Goal: Entertainment & Leisure: Consume media (video, audio)

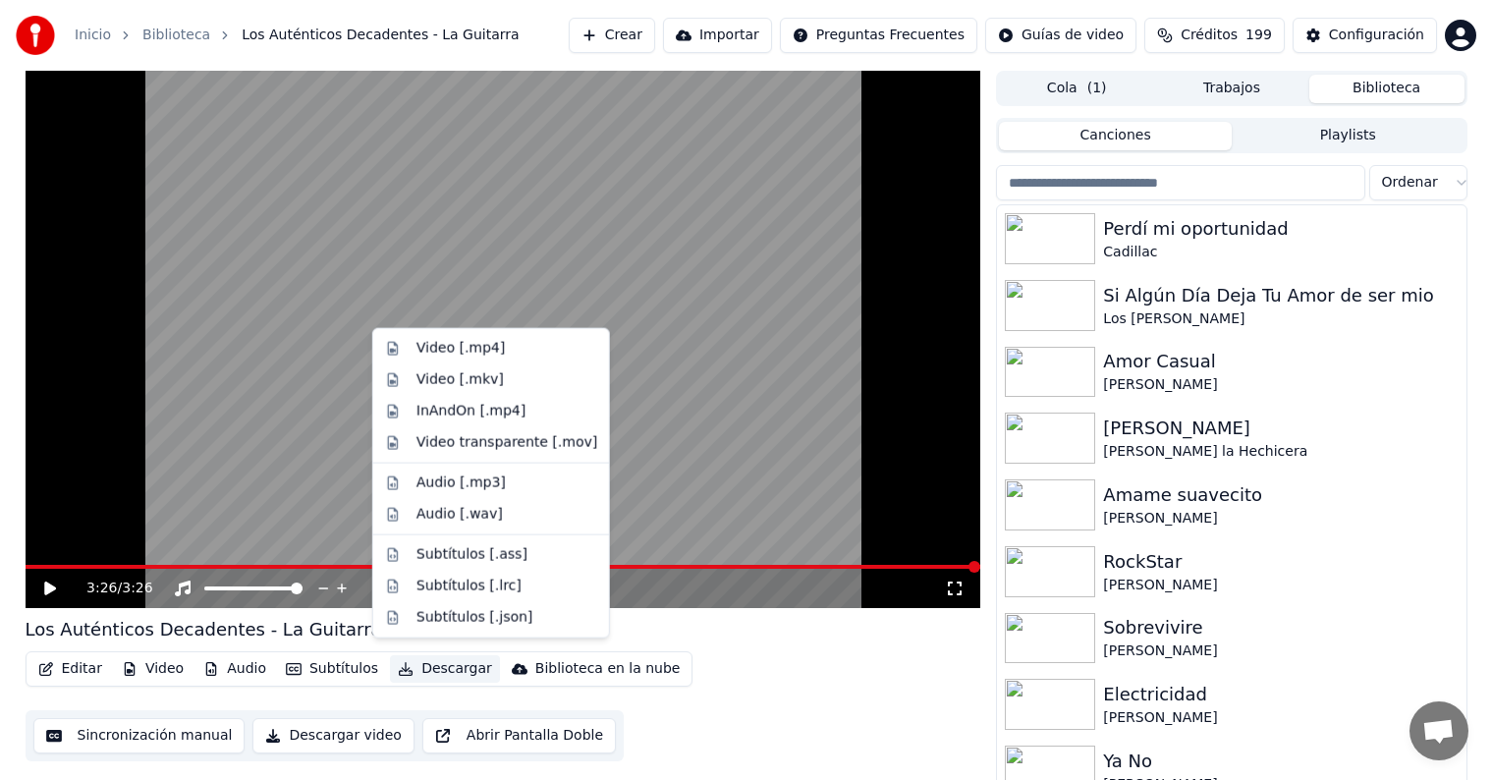
scroll to position [9, 0]
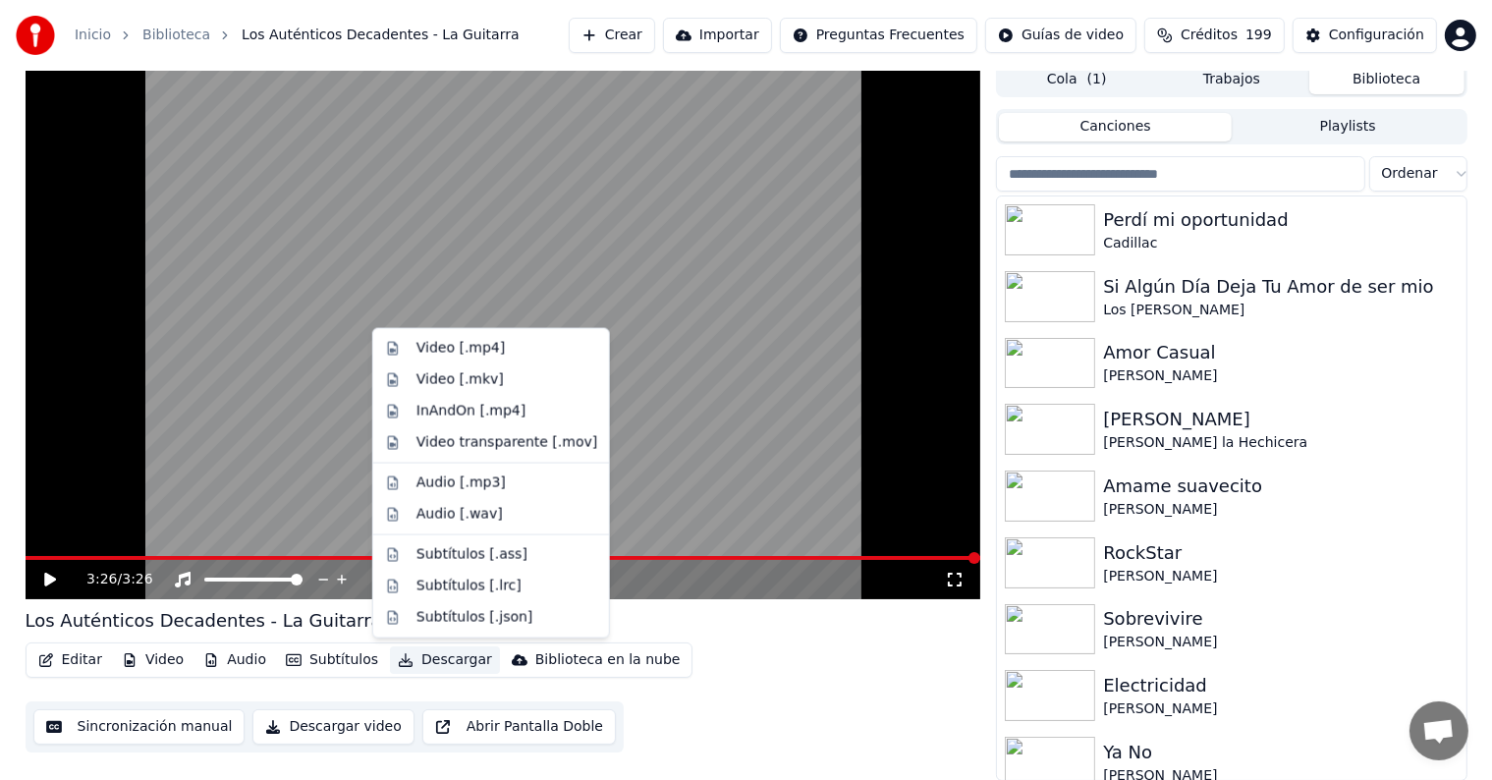
click at [425, 343] on div "Video [.mp4]" at bounding box center [460, 349] width 88 height 20
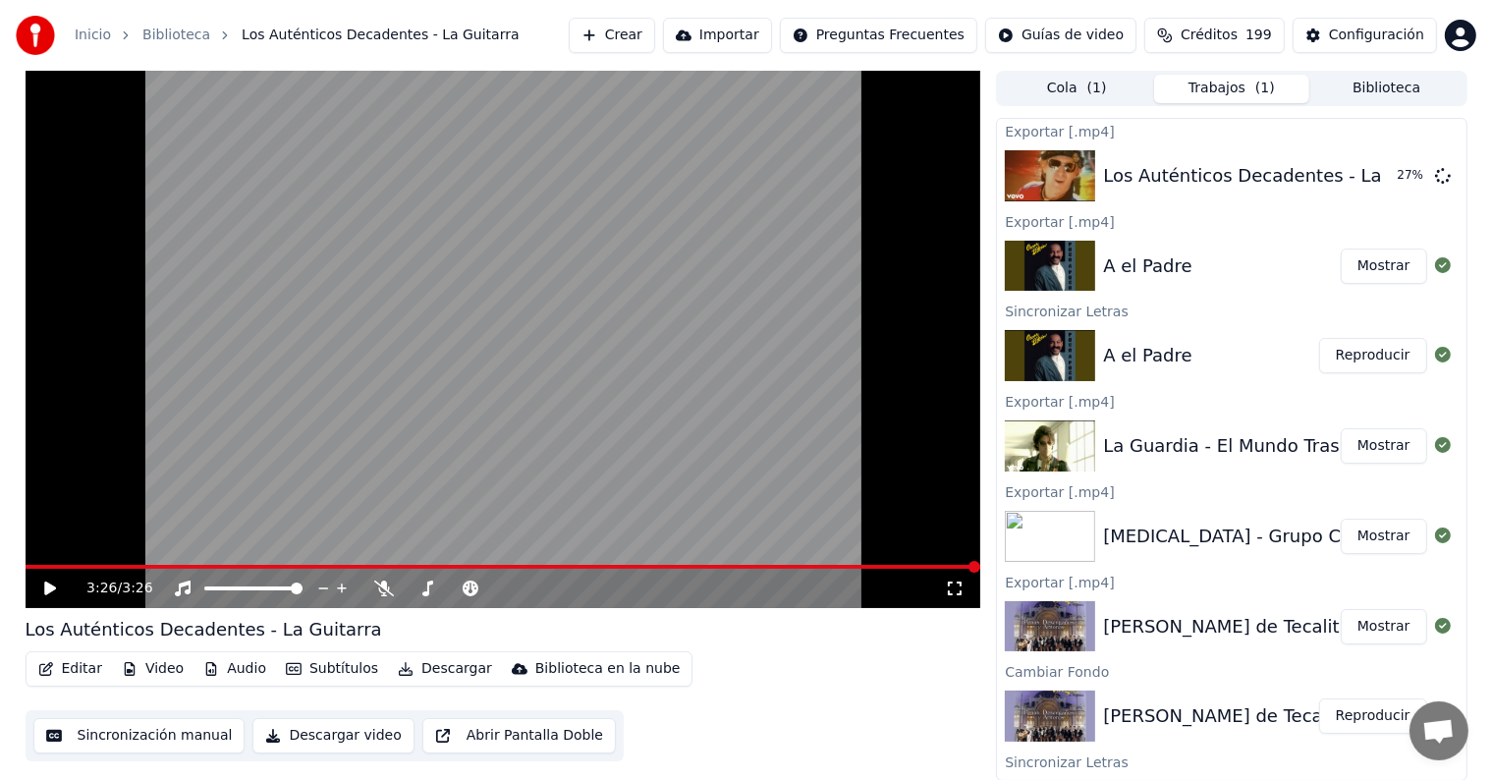
click at [1352, 82] on button "Biblioteca" at bounding box center [1386, 89] width 155 height 28
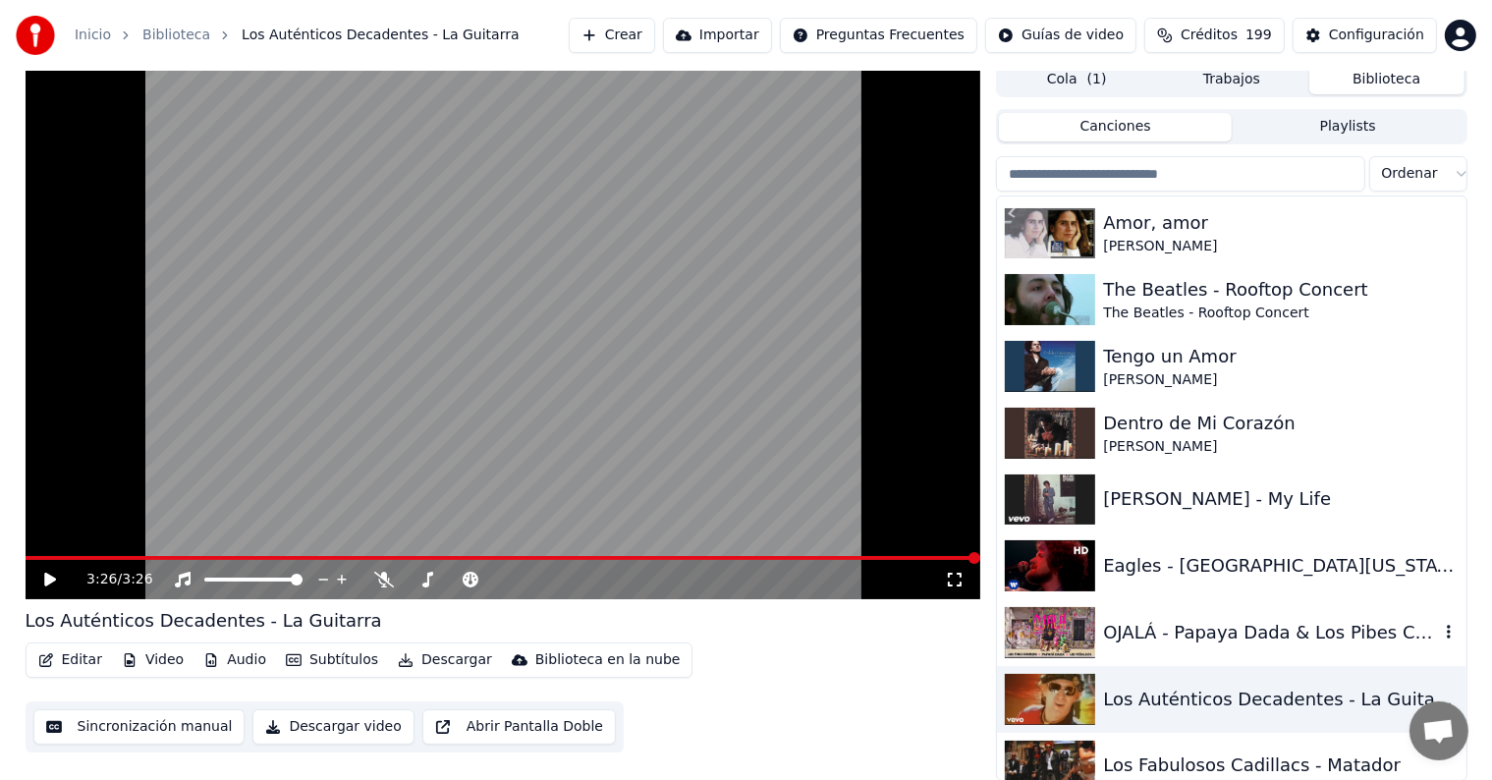
scroll to position [43872, 0]
click at [1153, 644] on div "OJALÁ - Papaya Dada & Los Pibes Chorros & Los [PERSON_NAME]" at bounding box center [1270, 631] width 335 height 27
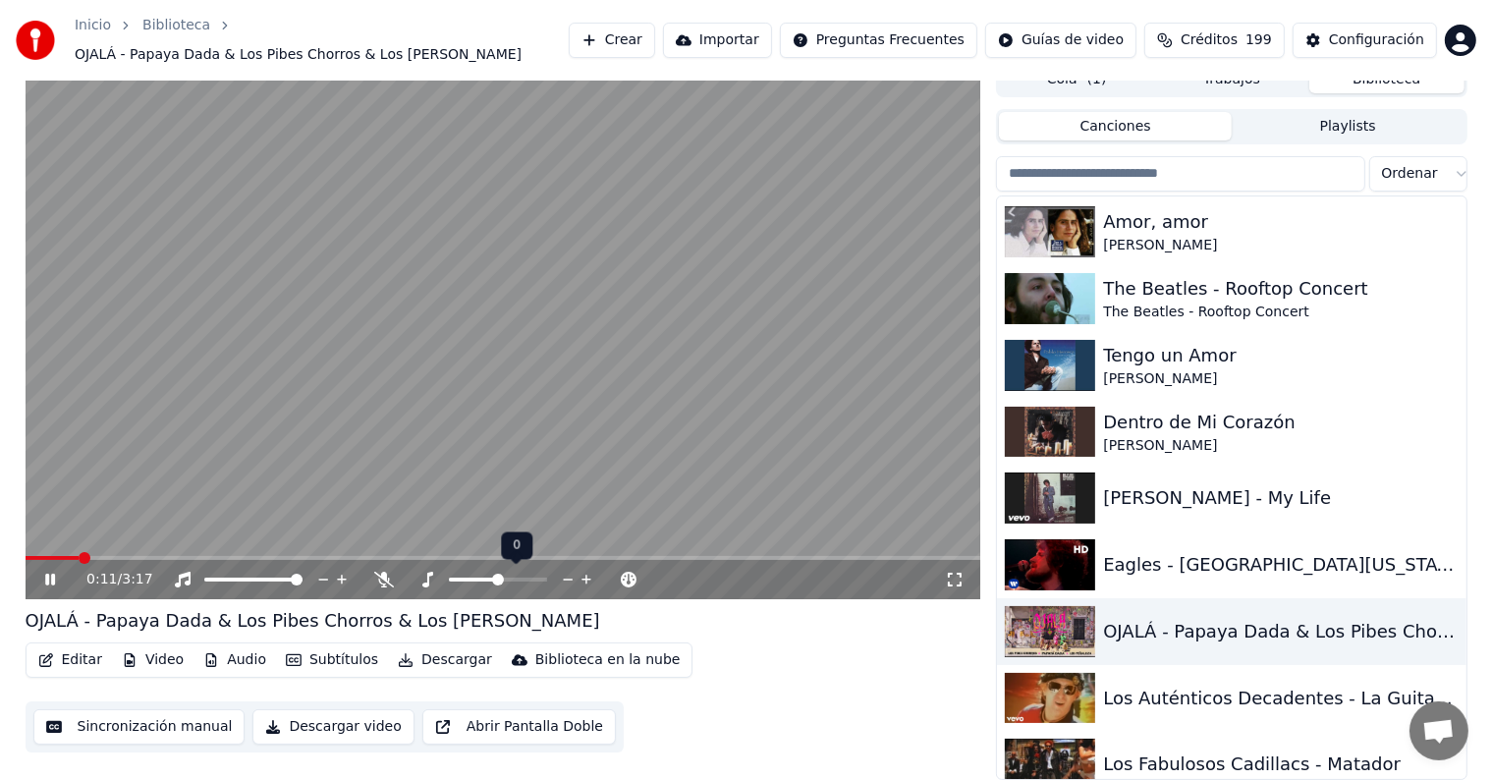
click at [425, 577] on icon at bounding box center [427, 580] width 20 height 16
click at [377, 579] on icon at bounding box center [384, 580] width 20 height 16
click at [1134, 630] on div "OJALÁ - Papaya Dada & Los Pibes Chorros & Los [PERSON_NAME]" at bounding box center [1270, 631] width 335 height 27
click at [1134, 570] on div "Eagles - [GEOGRAPHIC_DATA][US_STATE]" at bounding box center [1270, 564] width 335 height 27
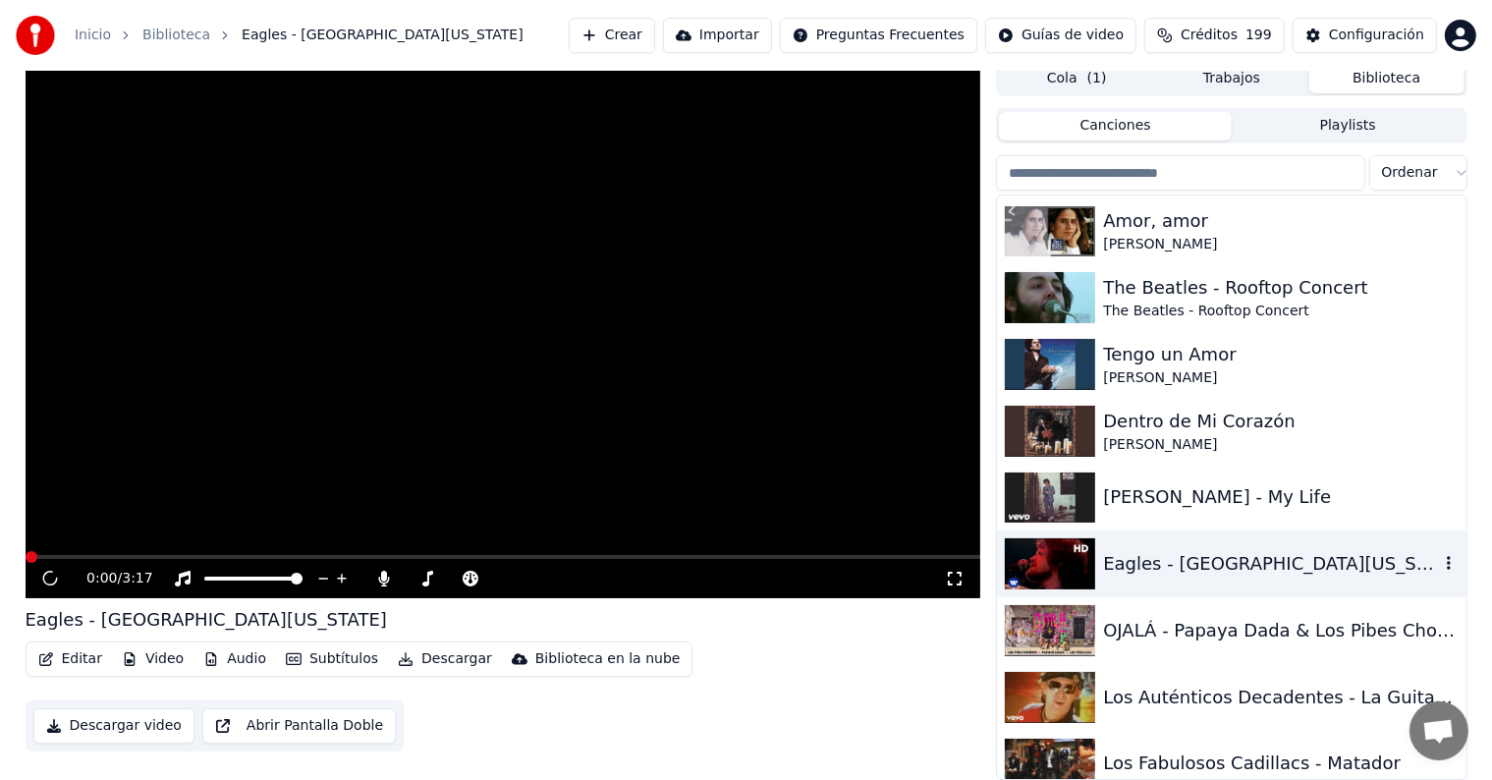
scroll to position [9, 0]
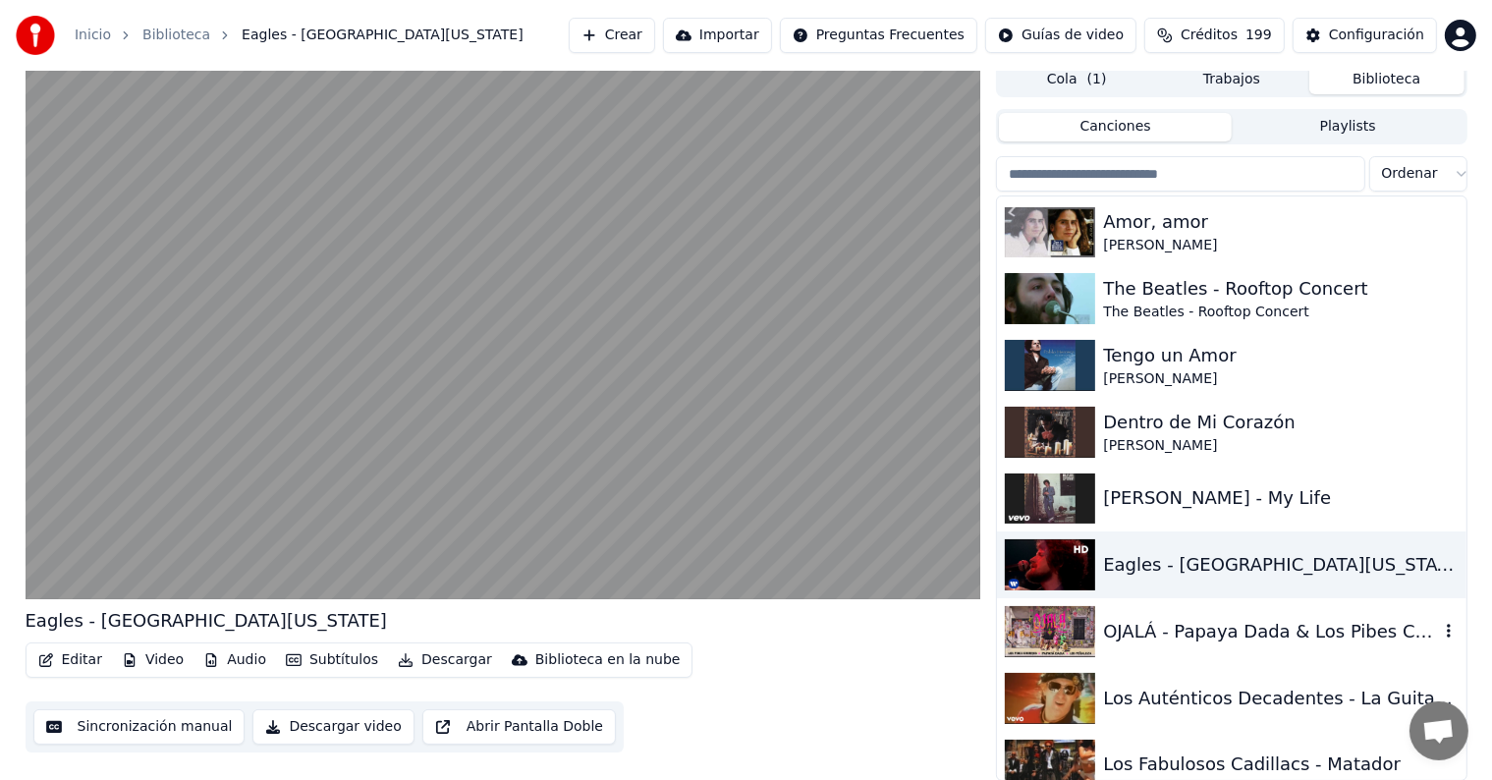
click at [1149, 636] on div "OJALÁ - Papaya Dada & Los Pibes Chorros & Los [PERSON_NAME]" at bounding box center [1270, 631] width 335 height 27
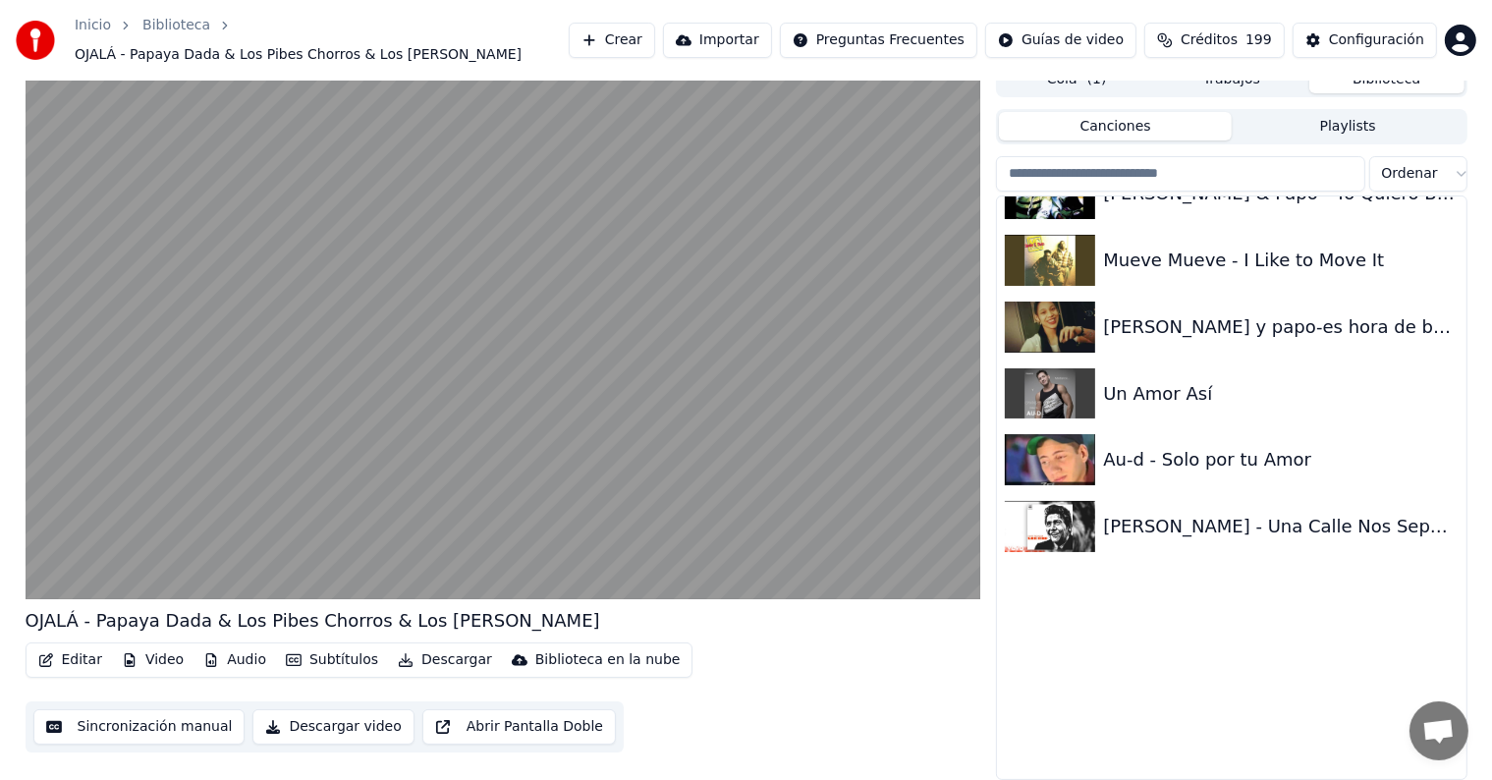
scroll to position [39712, 0]
